Goal: Task Accomplishment & Management: Manage account settings

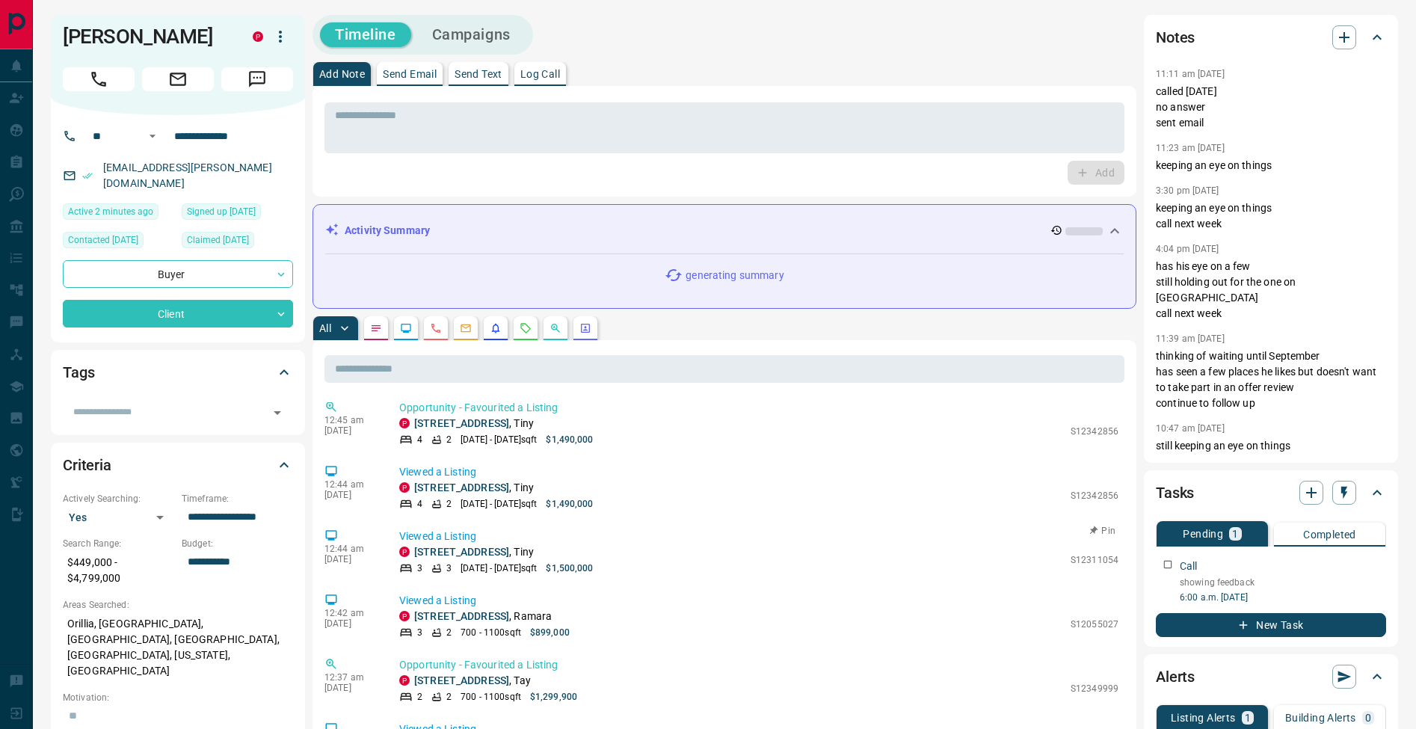
scroll to position [10, 0]
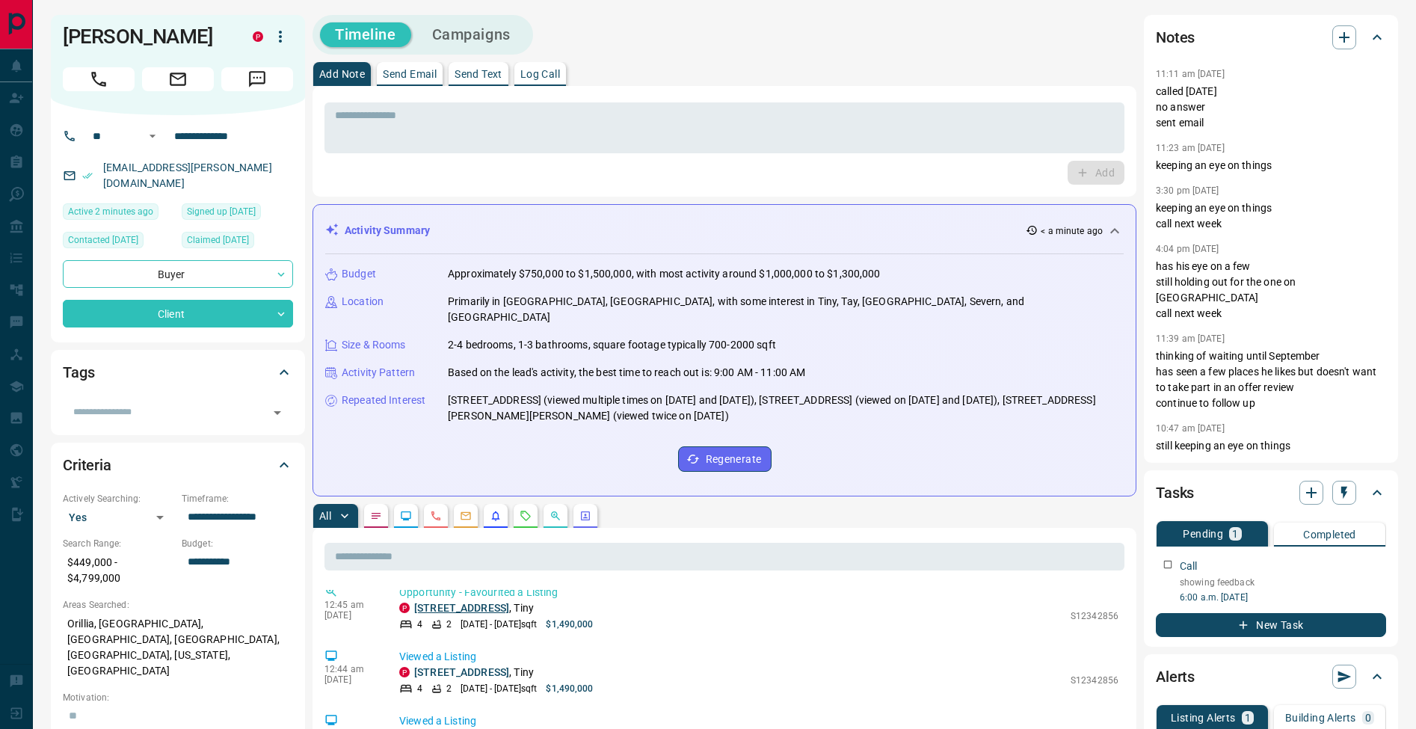
click at [509, 602] on link "[STREET_ADDRESS]" at bounding box center [461, 608] width 95 height 12
click at [654, 138] on textarea at bounding box center [724, 128] width 779 height 38
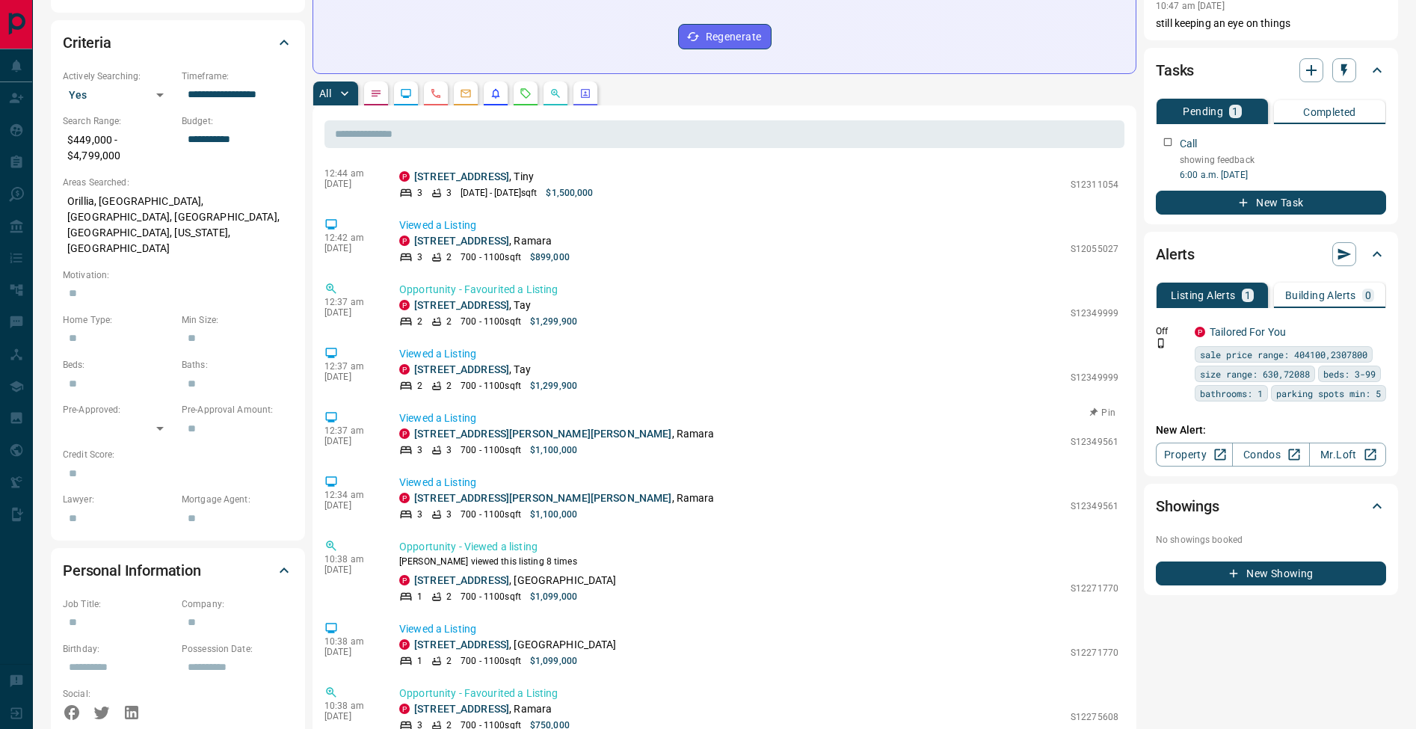
scroll to position [150, 0]
click at [496, 571] on link "[STREET_ADDRESS]" at bounding box center [461, 577] width 95 height 12
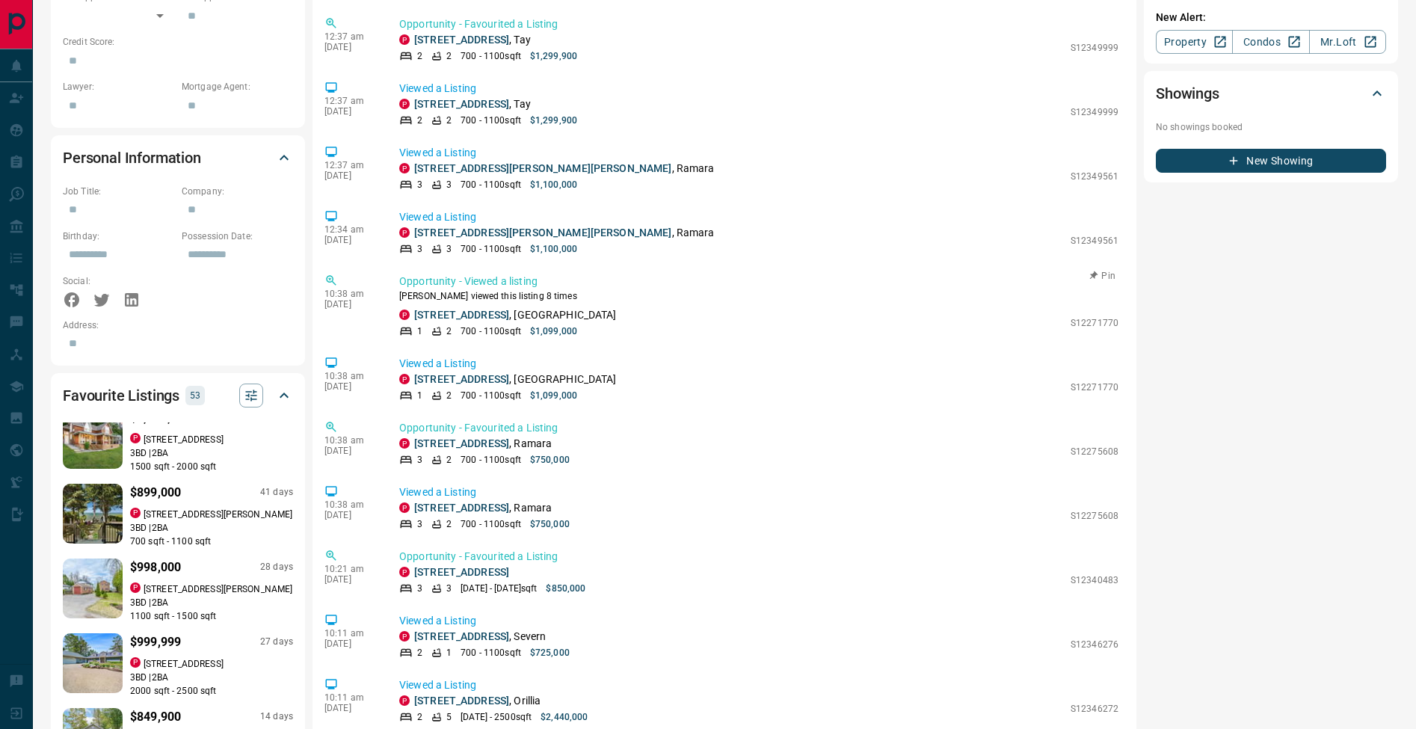
scroll to position [693, 0]
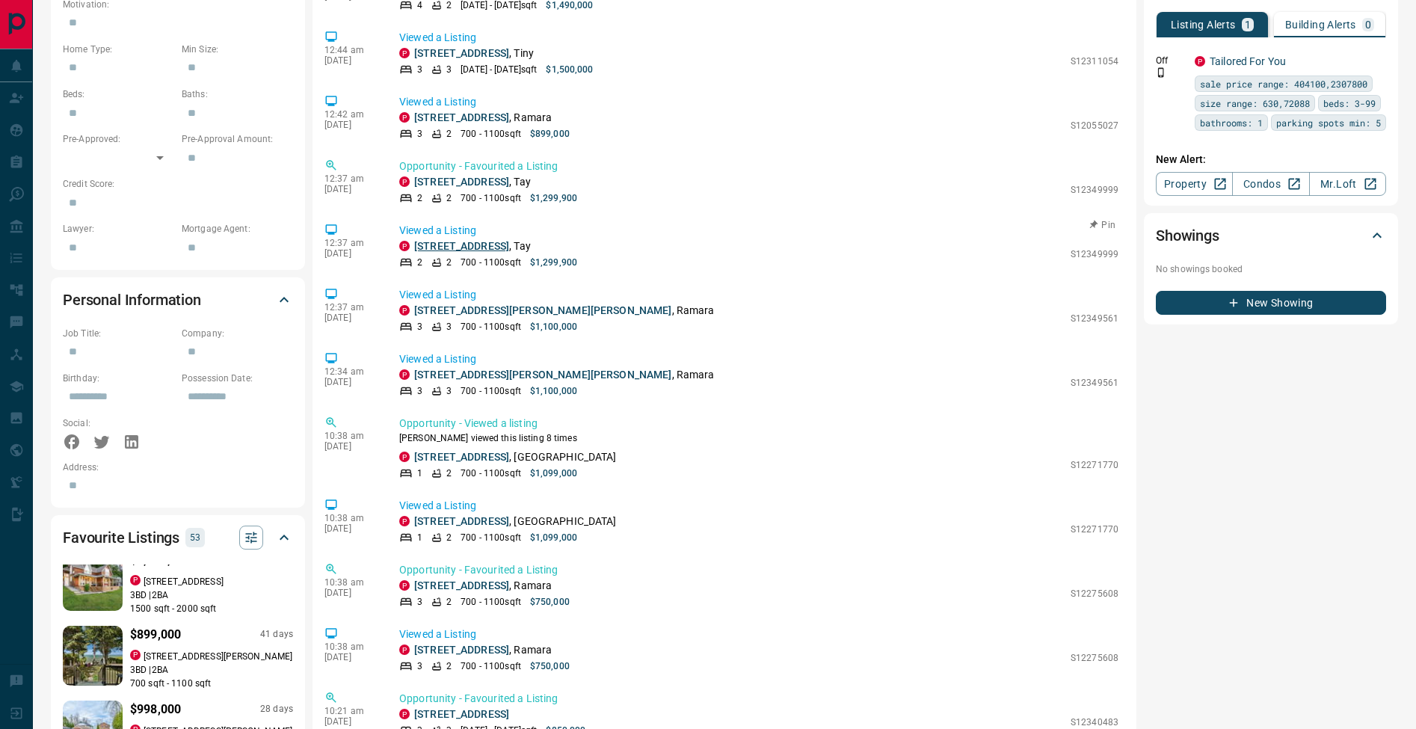
click at [476, 240] on link "[STREET_ADDRESS]" at bounding box center [461, 246] width 95 height 12
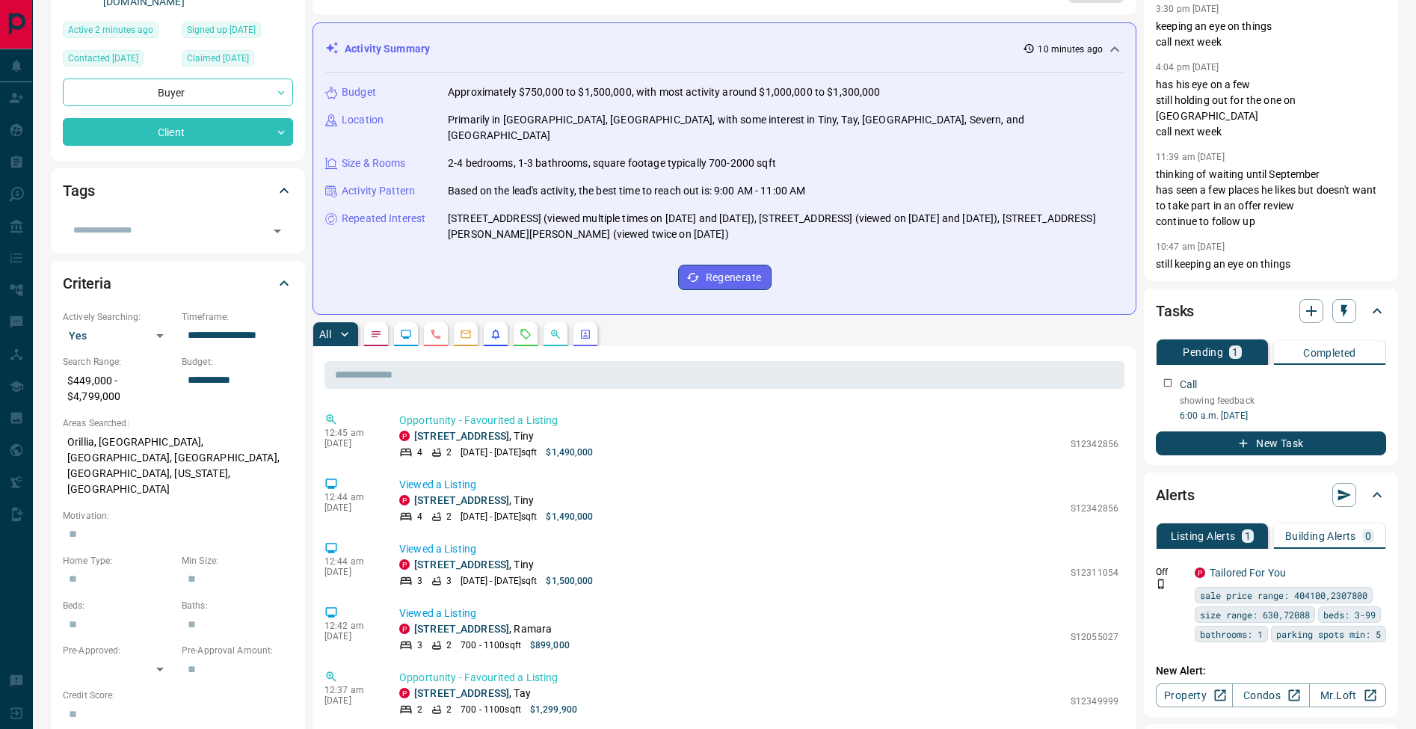
scroll to position [0, 0]
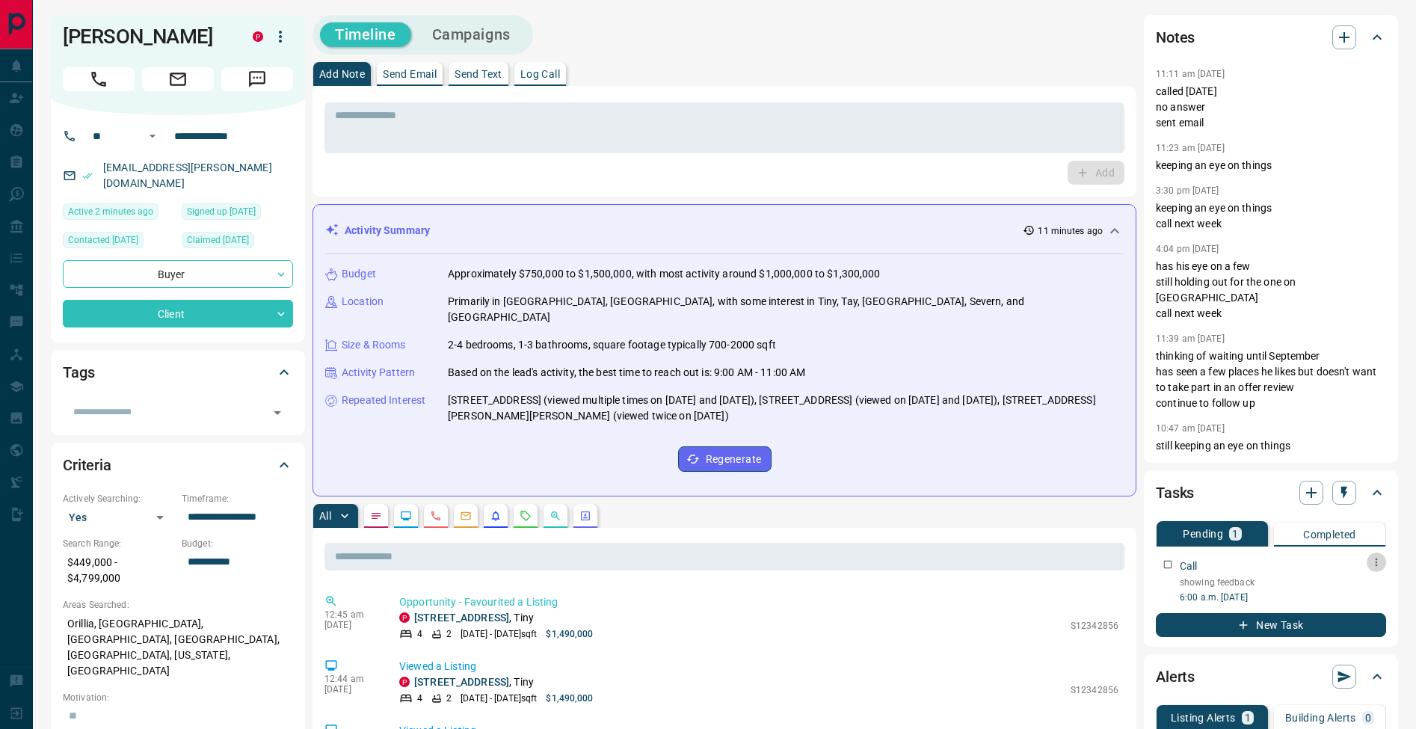
click at [1376, 561] on icon "button" at bounding box center [1377, 562] width 12 height 12
click at [1372, 586] on li "Edit" at bounding box center [1353, 591] width 66 height 22
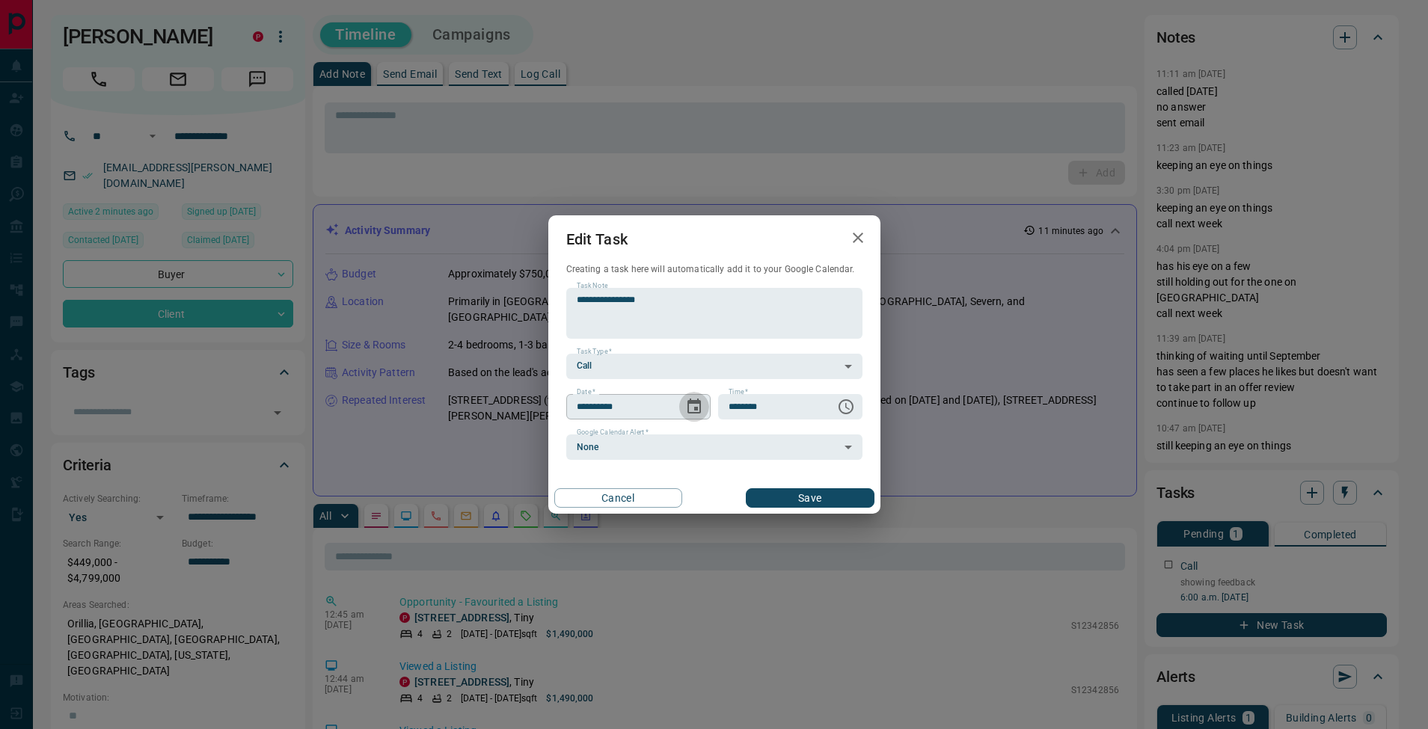
click at [696, 411] on icon "Choose date, selected date is Aug 21, 2025" at bounding box center [694, 407] width 18 height 18
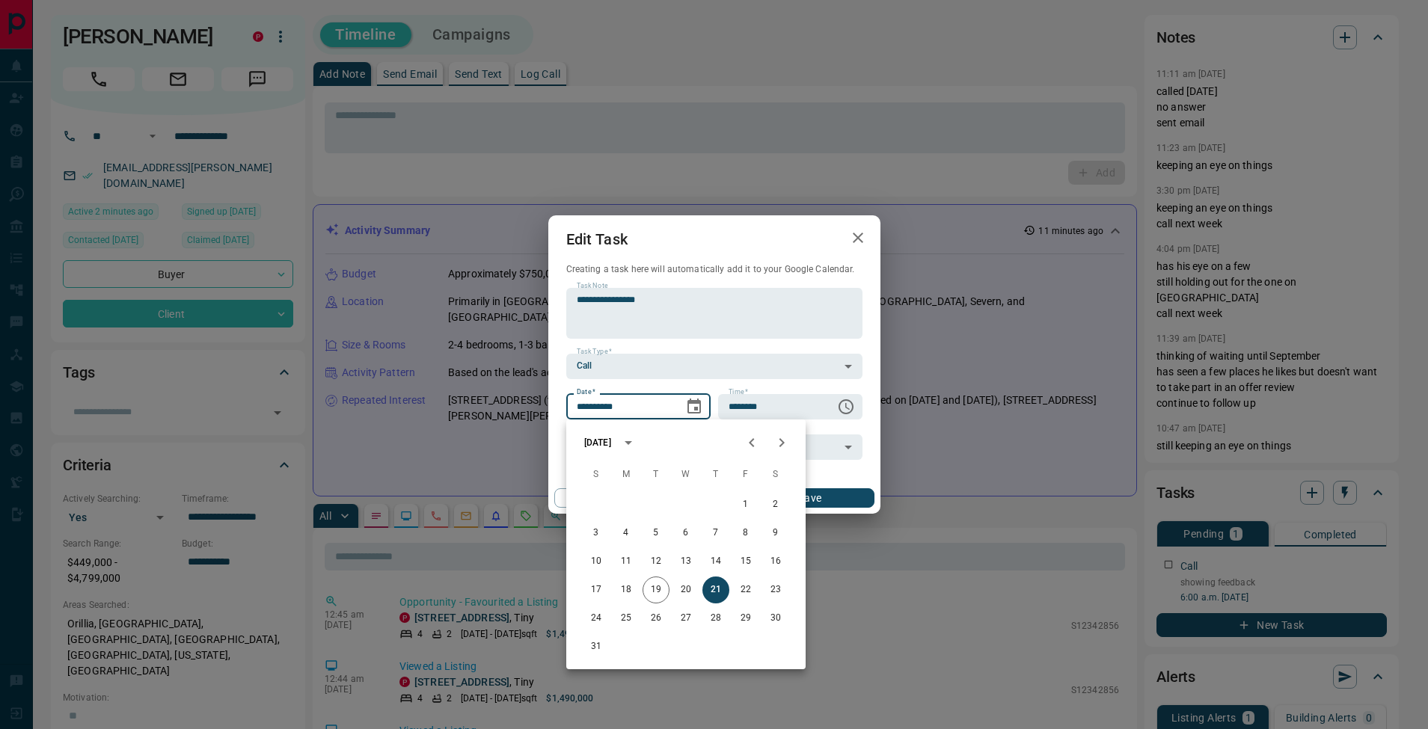
click at [783, 437] on icon "Next month" at bounding box center [782, 443] width 18 height 18
click at [710, 503] on button "4" at bounding box center [715, 504] width 27 height 27
type input "**********"
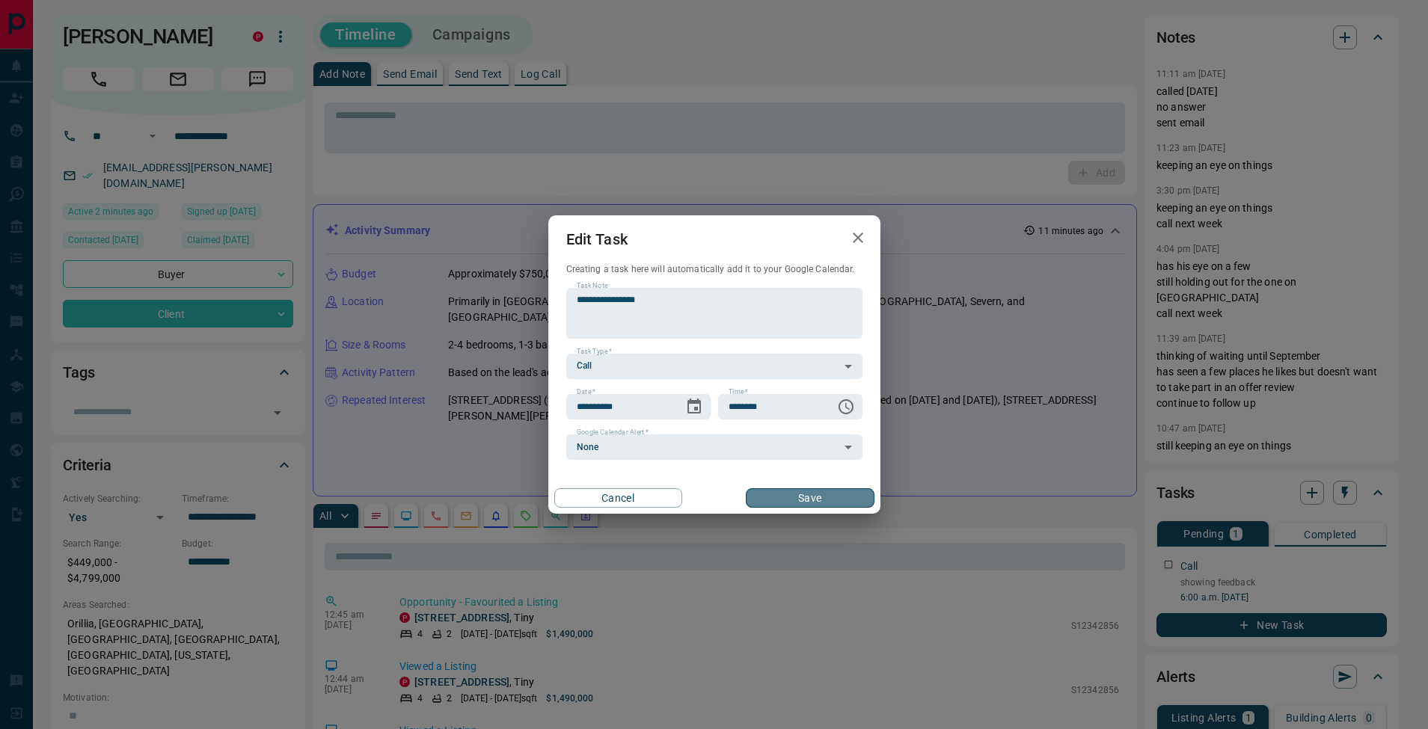
click at [819, 506] on button "Save" at bounding box center [810, 497] width 128 height 19
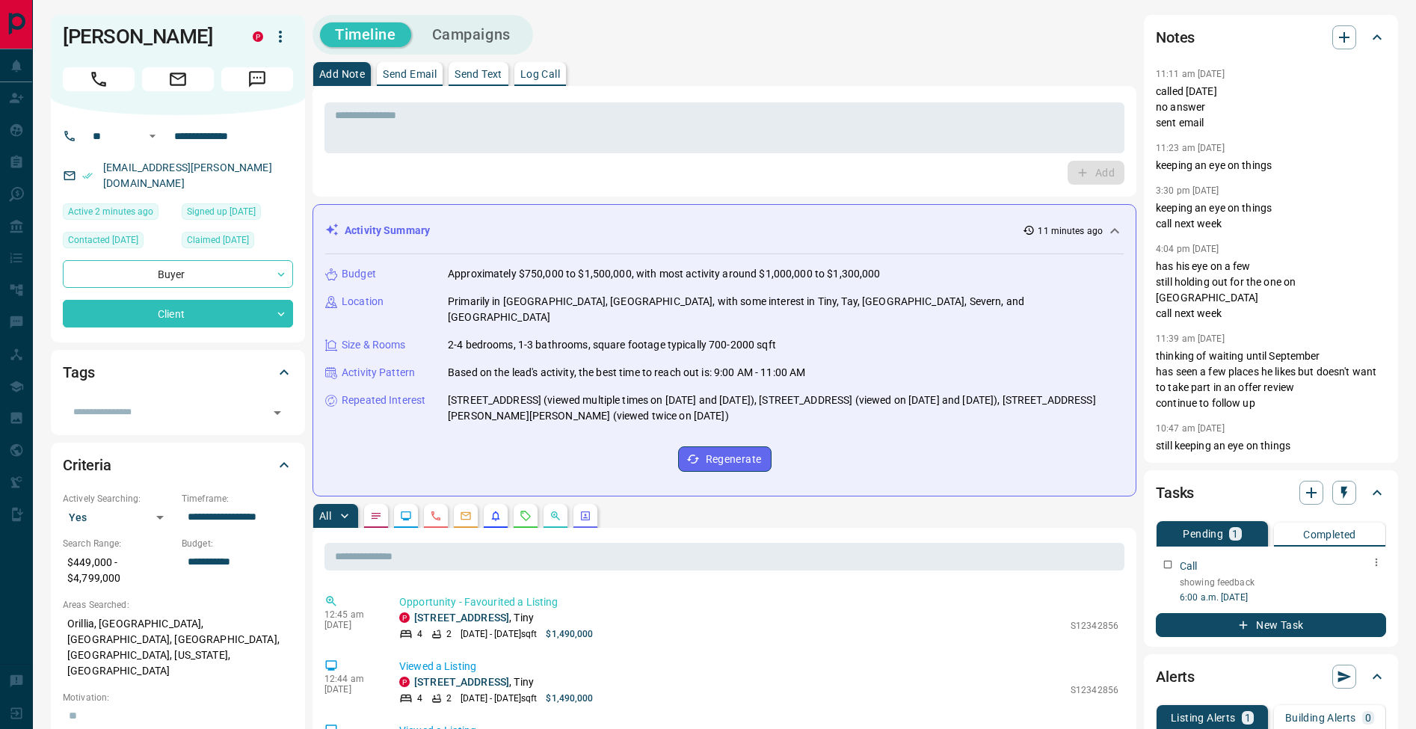
click at [1381, 567] on icon "button" at bounding box center [1377, 562] width 12 height 12
click at [1369, 587] on li "Edit" at bounding box center [1353, 591] width 66 height 22
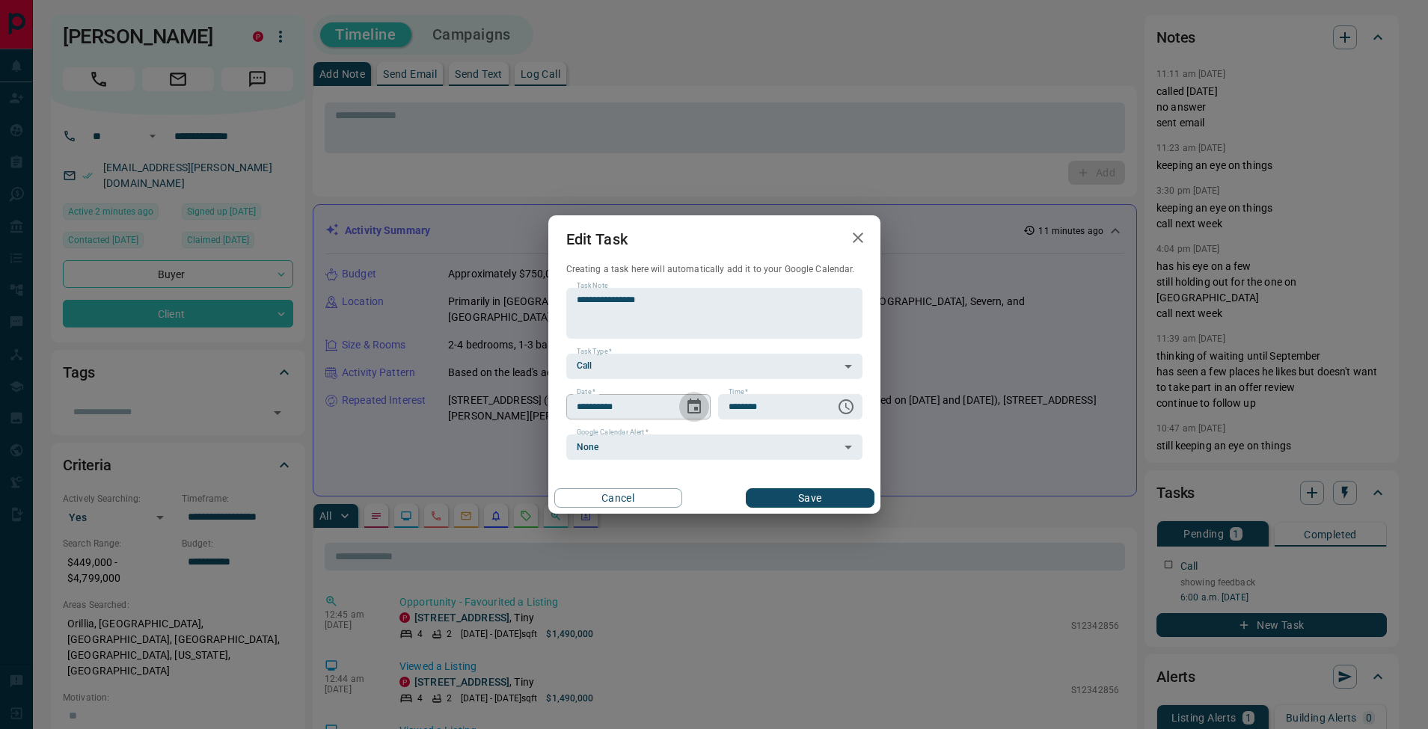
click at [701, 407] on icon "Choose date, selected date is Sep 4, 2025" at bounding box center [694, 407] width 18 height 18
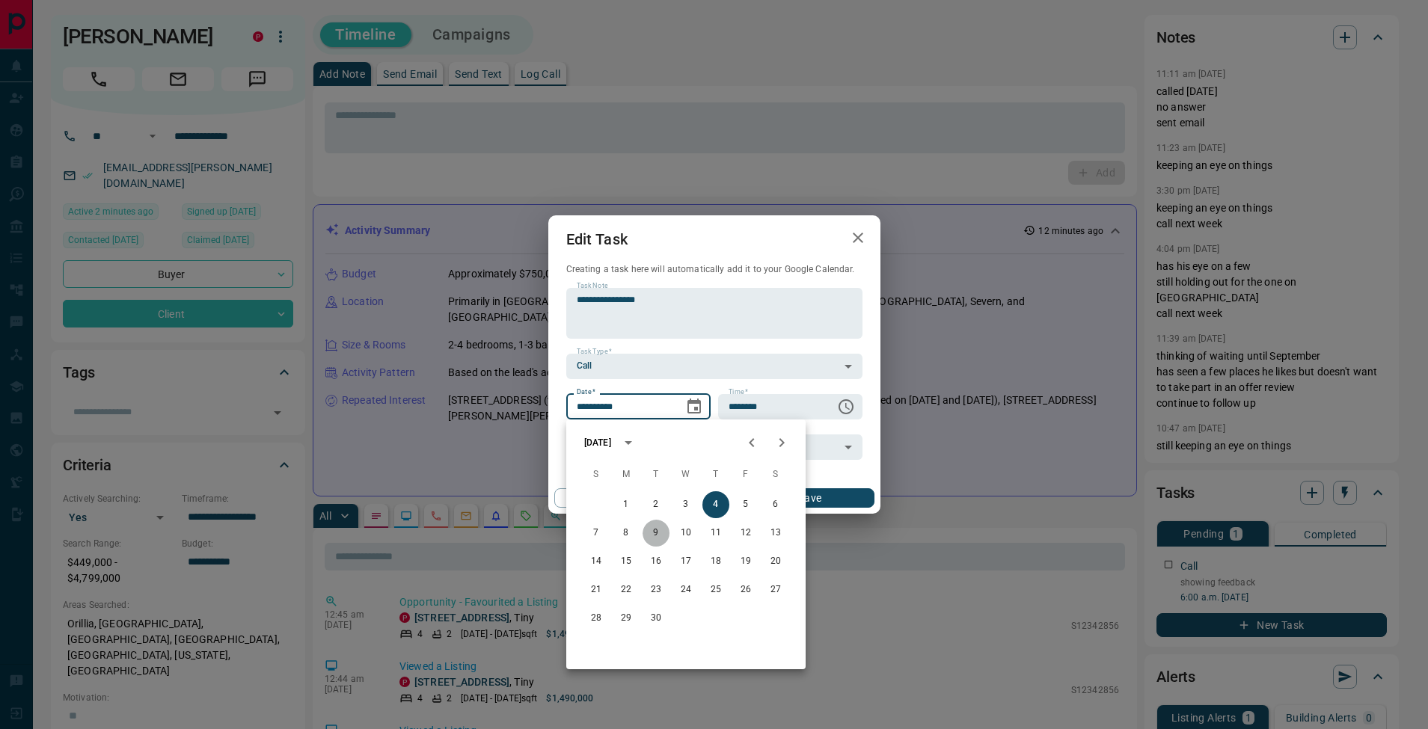
click at [648, 532] on button "9" at bounding box center [655, 533] width 27 height 27
type input "**********"
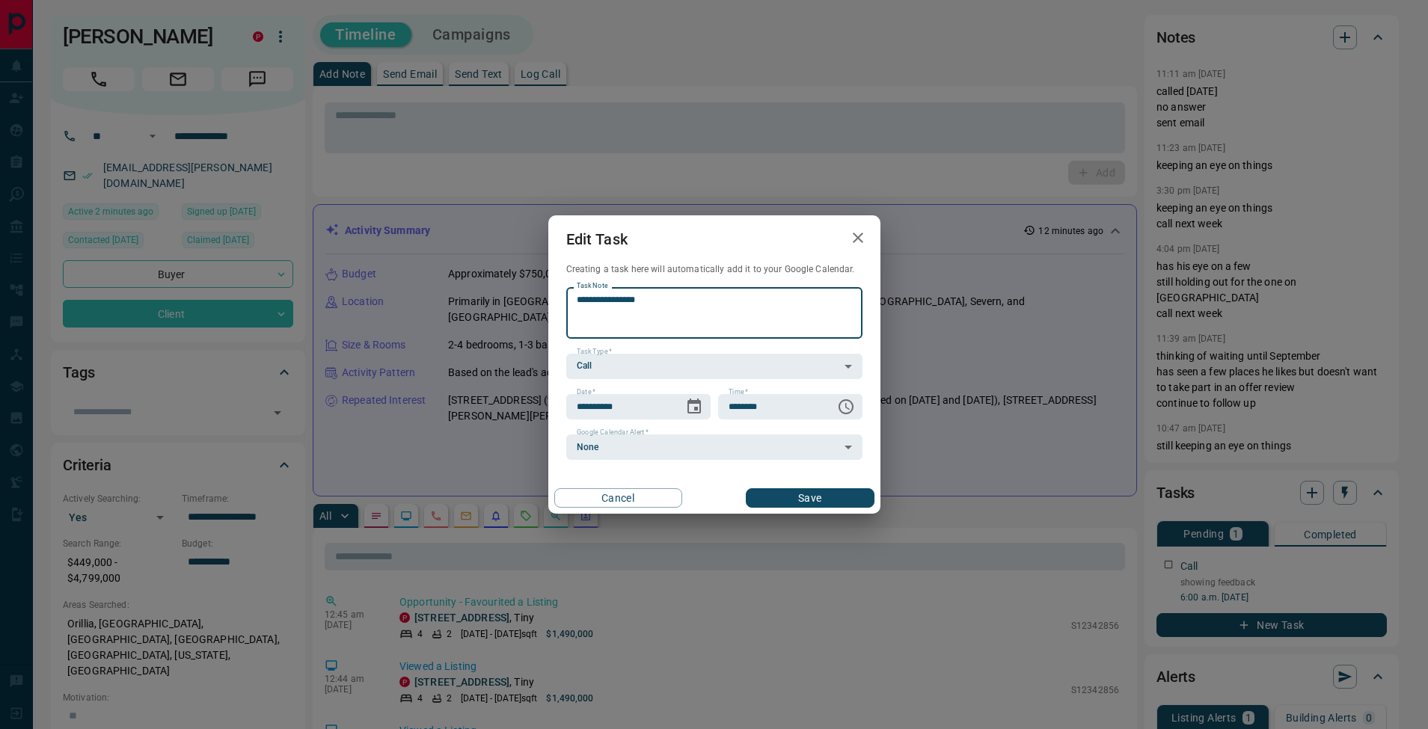
drag, startPoint x: 669, startPoint y: 296, endPoint x: 534, endPoint y: 295, distance: 135.4
click at [534, 295] on div "**********" at bounding box center [714, 364] width 1428 height 729
type textarea "*********"
click at [802, 492] on button "Save" at bounding box center [810, 497] width 128 height 19
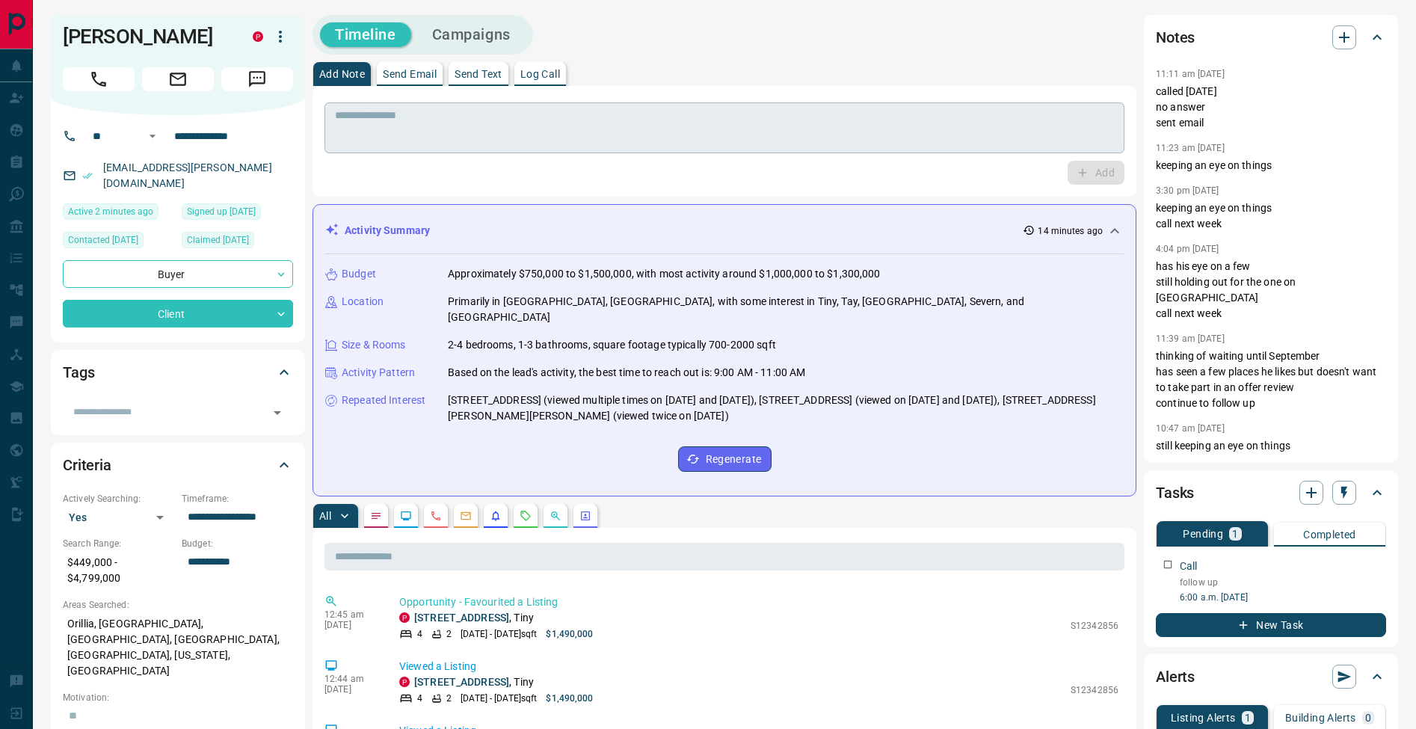
click at [617, 144] on textarea at bounding box center [724, 128] width 779 height 38
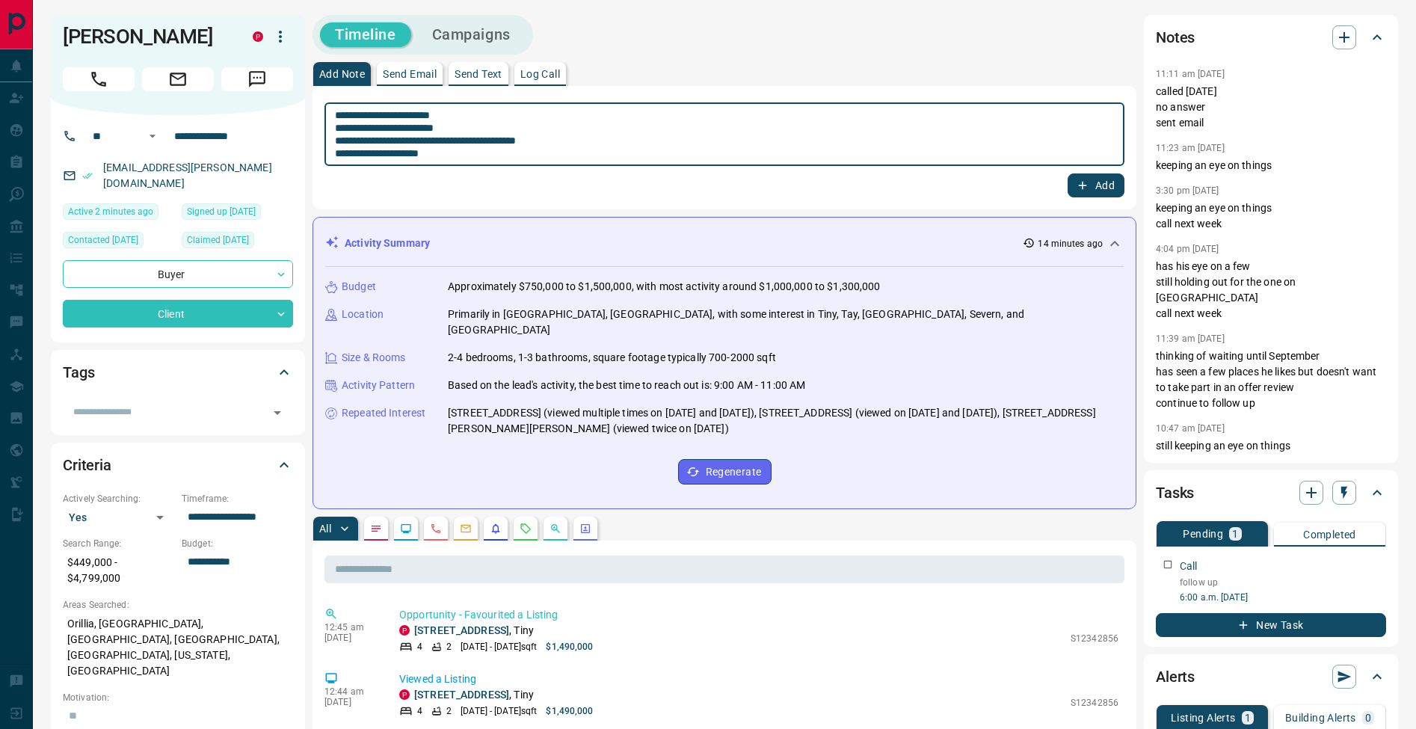
type textarea "**********"
click at [1097, 188] on button "Add" at bounding box center [1096, 185] width 57 height 24
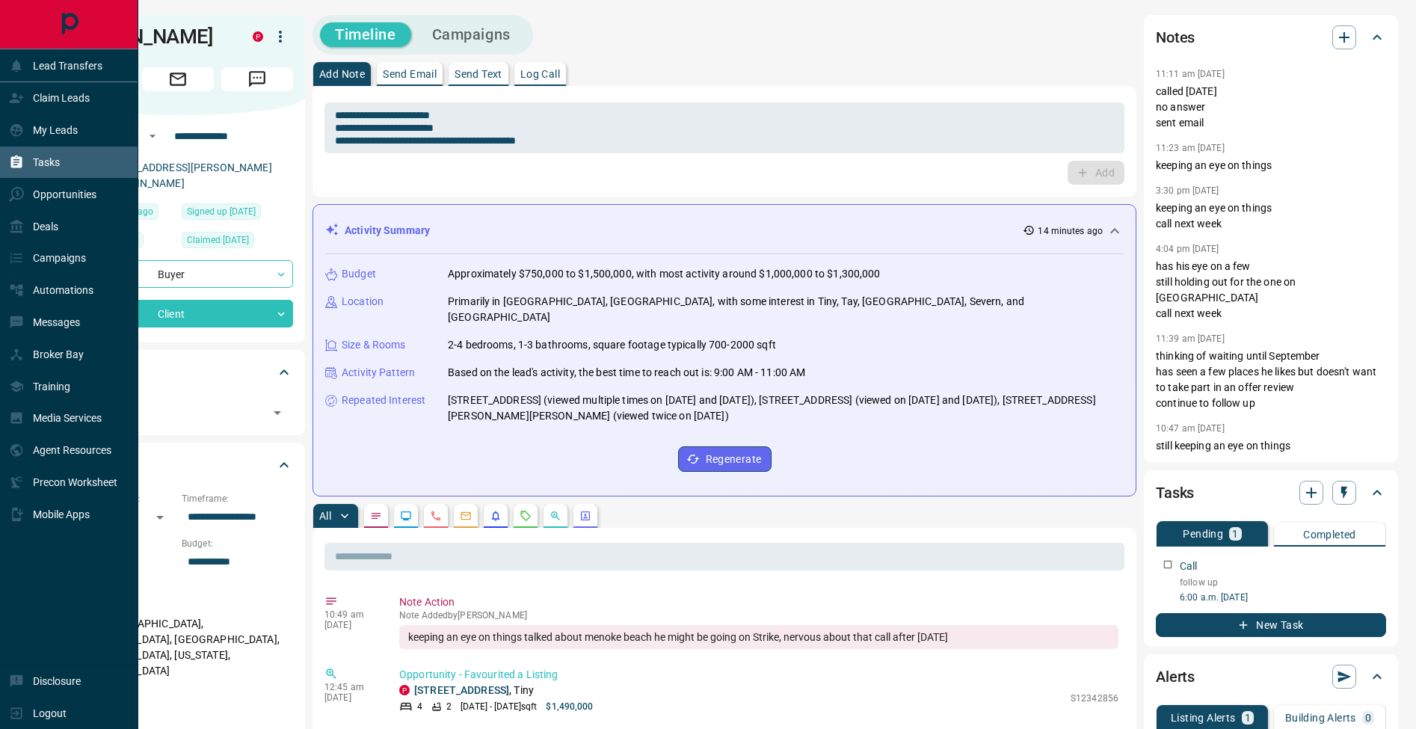
click at [15, 157] on icon at bounding box center [16, 162] width 11 height 13
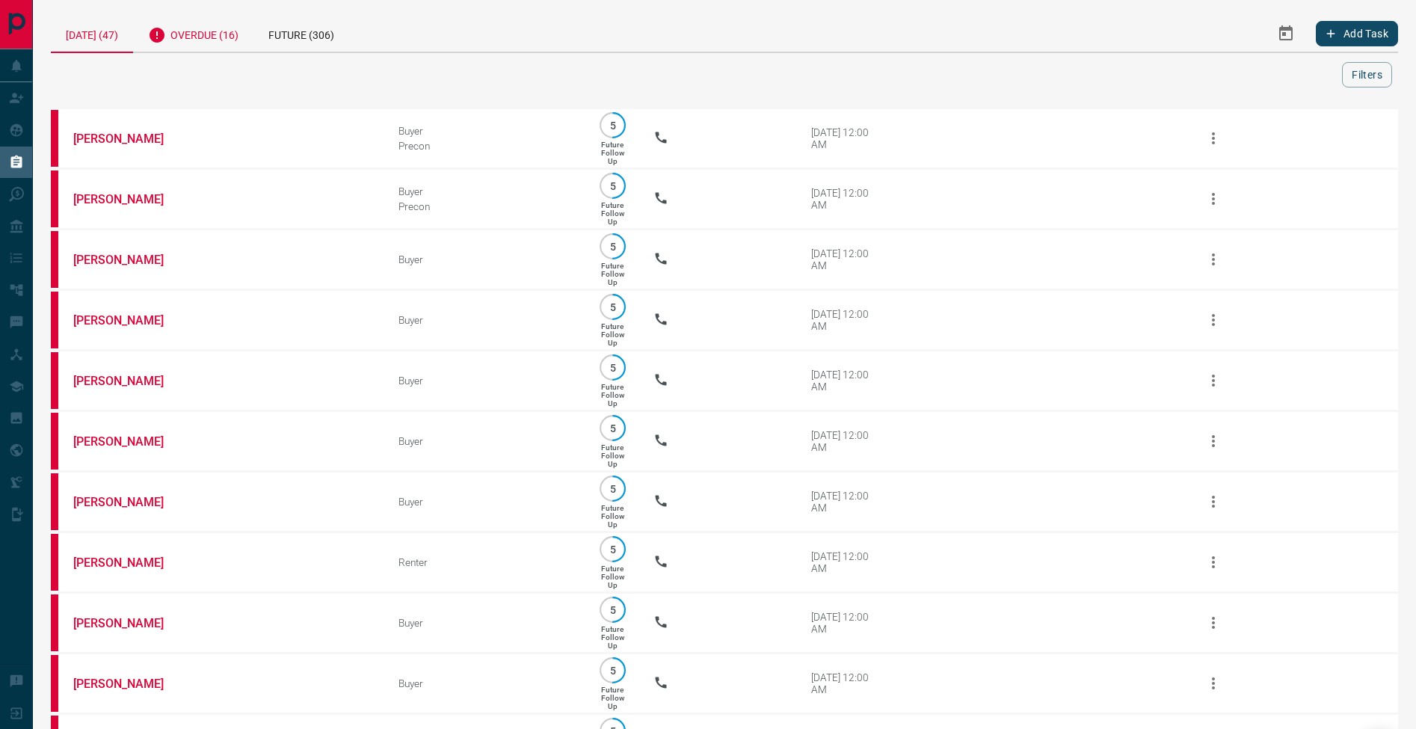
click at [209, 32] on div "Overdue (16)" at bounding box center [193, 33] width 120 height 37
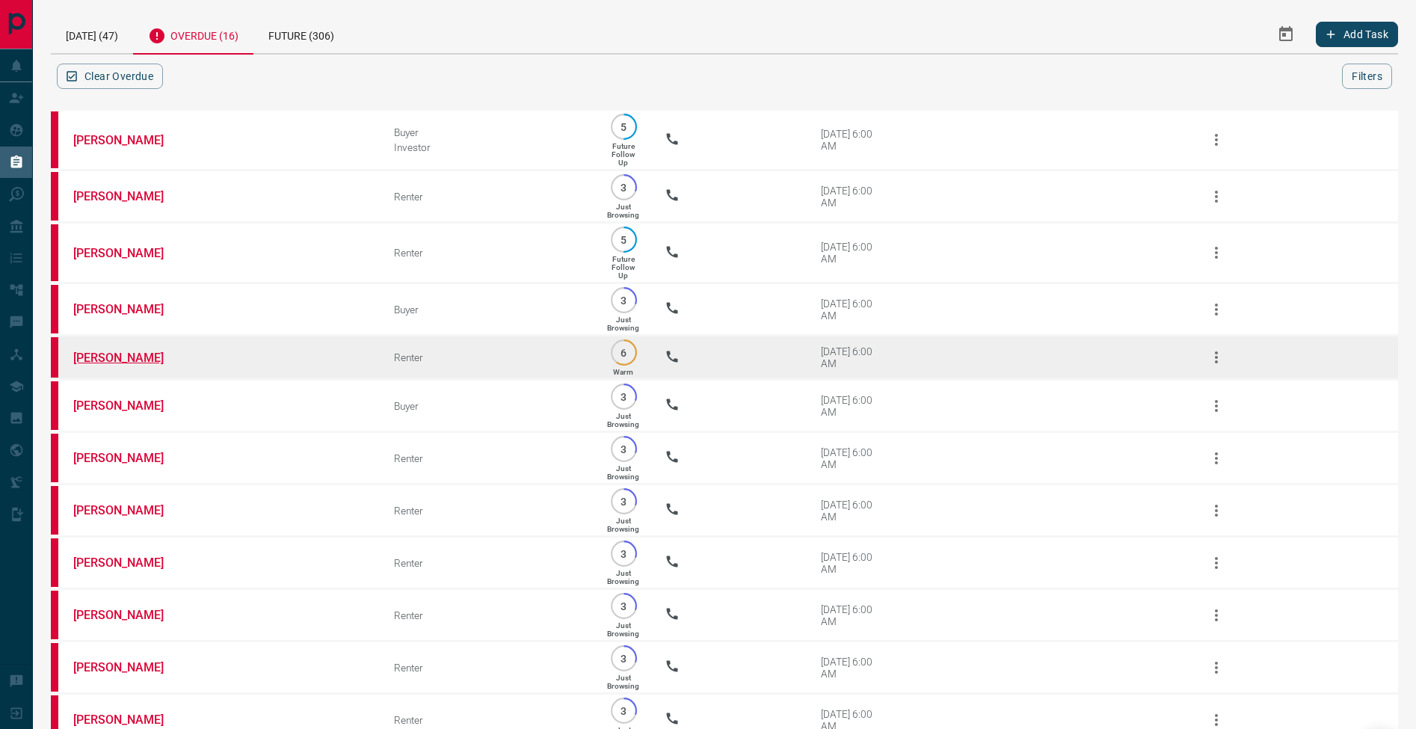
click at [123, 362] on link "[PERSON_NAME]" at bounding box center [129, 358] width 112 height 14
